Goal: Navigation & Orientation: Find specific page/section

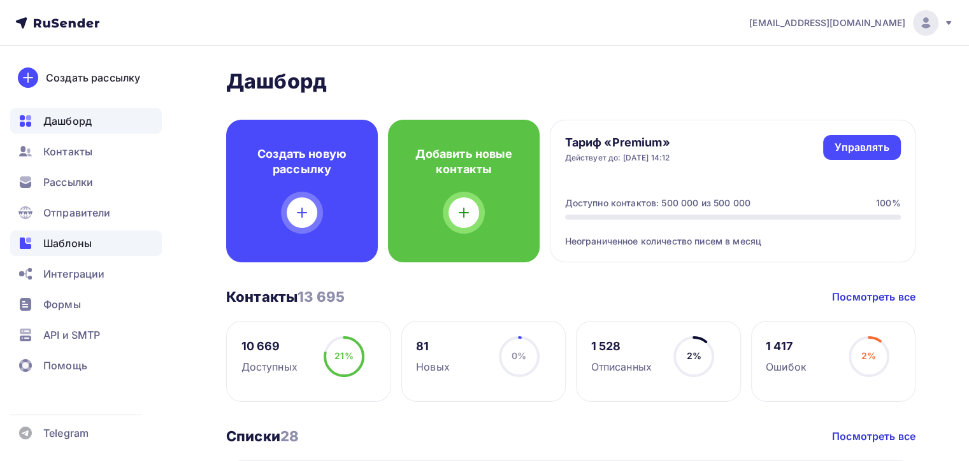
click at [49, 243] on span "Шаблоны" at bounding box center [67, 243] width 48 height 15
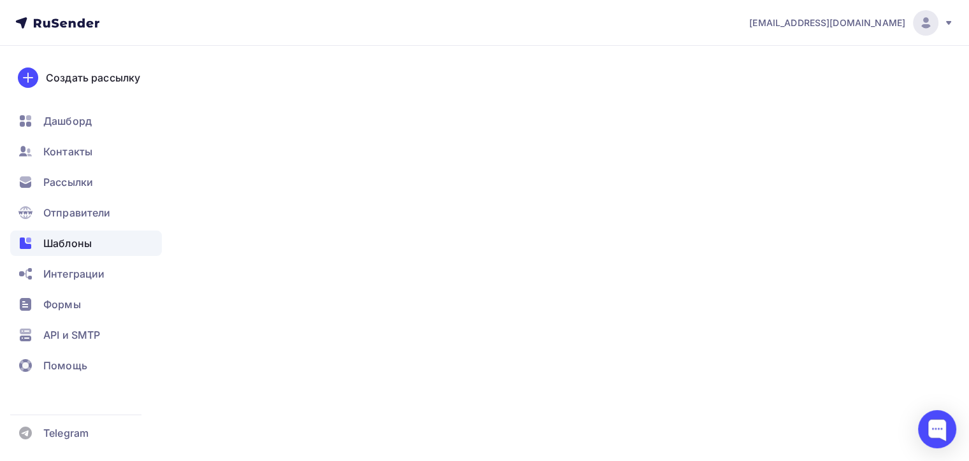
click at [49, 243] on span "Шаблоны" at bounding box center [67, 243] width 48 height 15
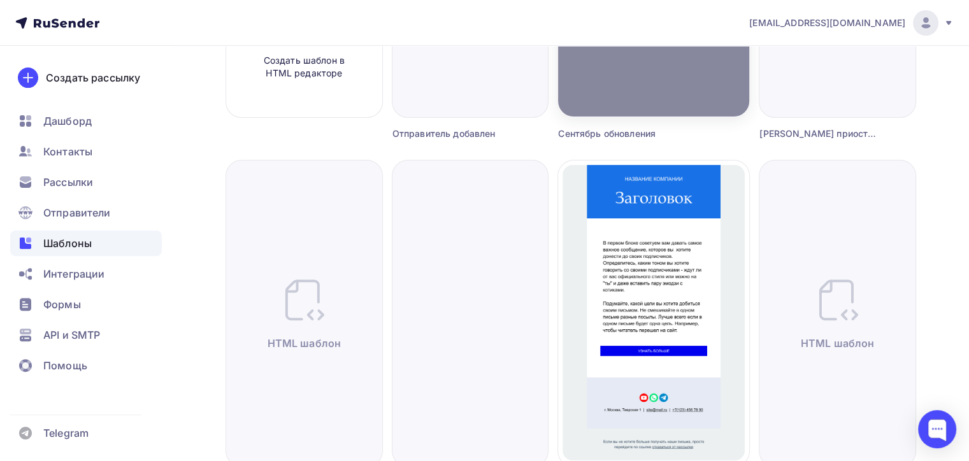
scroll to position [351, 0]
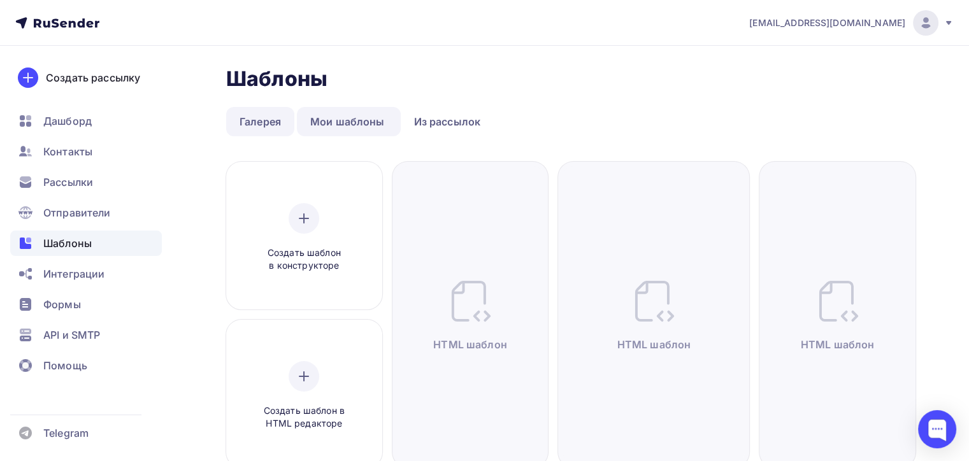
click at [255, 127] on link "Галерея" at bounding box center [260, 121] width 68 height 29
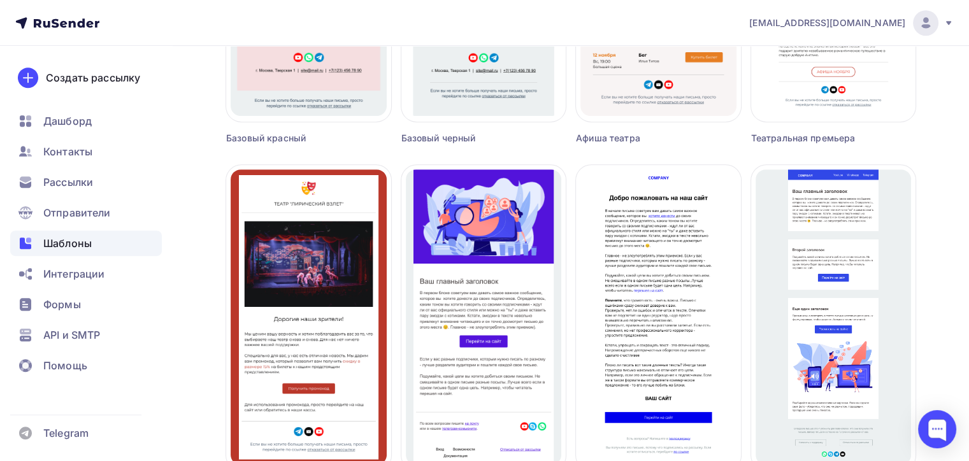
scroll to position [871, 0]
